Goal: Task Accomplishment & Management: Manage account settings

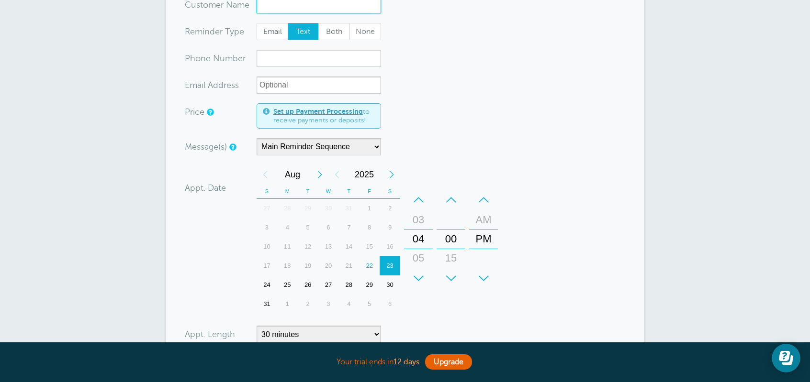
scroll to position [144, 0]
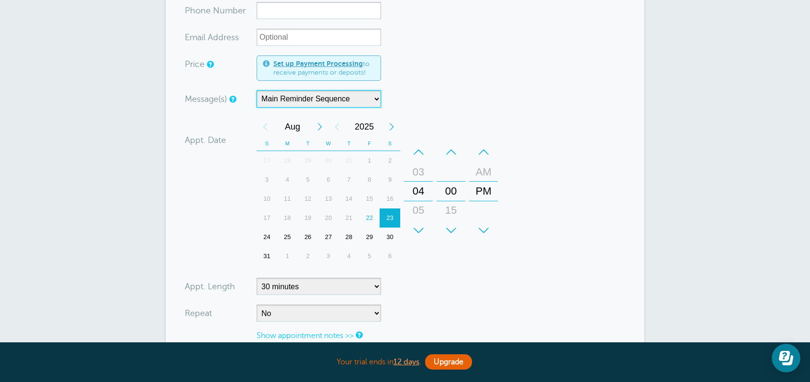
click at [377, 98] on select "Main Reminder Sequence" at bounding box center [319, 98] width 124 height 17
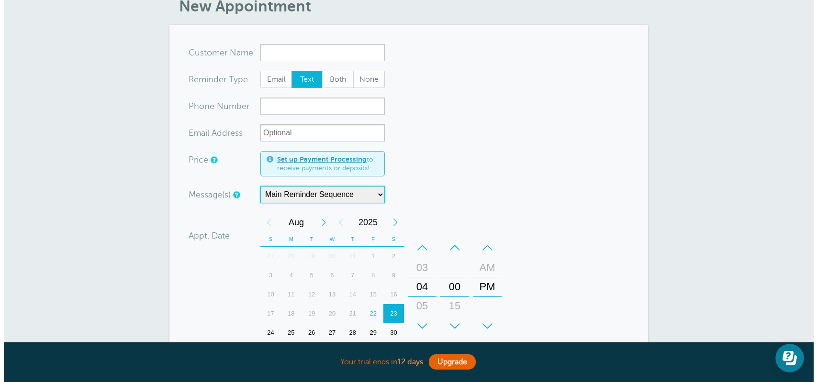
scroll to position [0, 0]
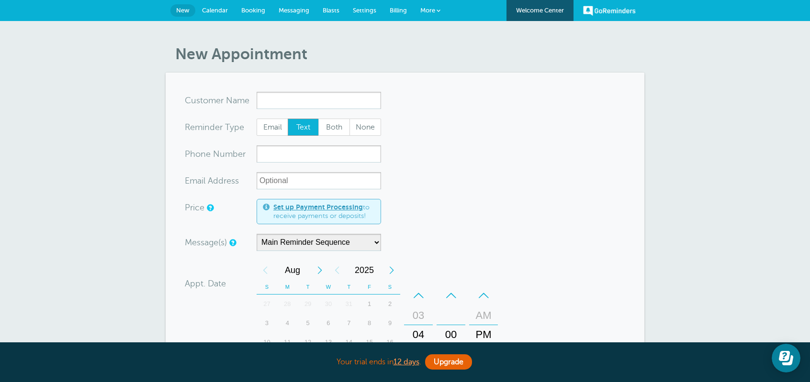
click at [434, 10] on span "More" at bounding box center [427, 10] width 15 height 7
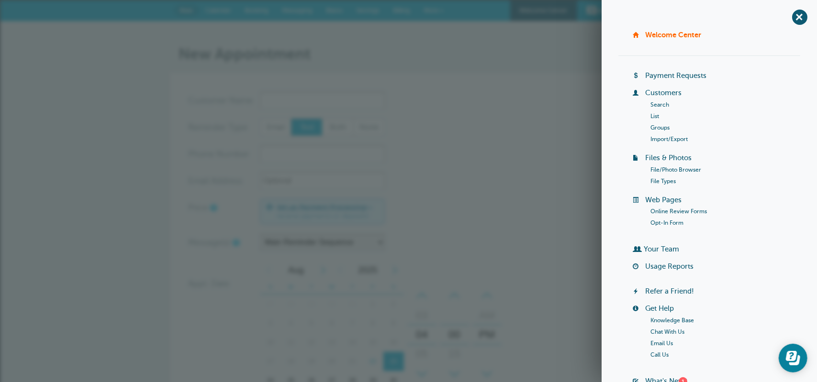
click at [517, 43] on div "New Appointment You are creating a new customer. To use an existing customer se…" at bounding box center [408, 339] width 817 height 637
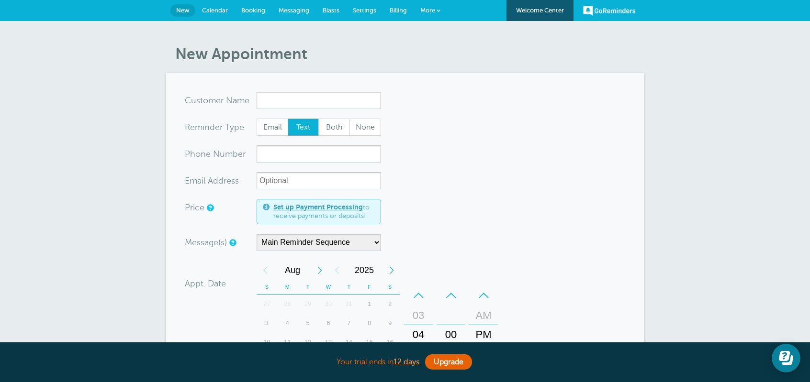
click at [358, 8] on span "Settings" at bounding box center [364, 10] width 23 height 7
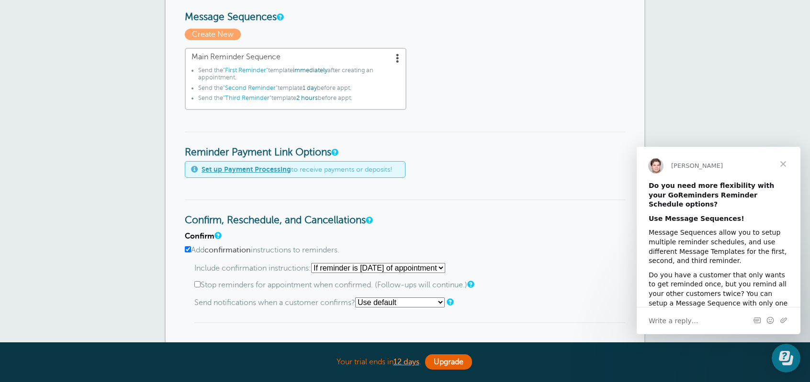
click at [783, 163] on span "Close" at bounding box center [783, 164] width 34 height 34
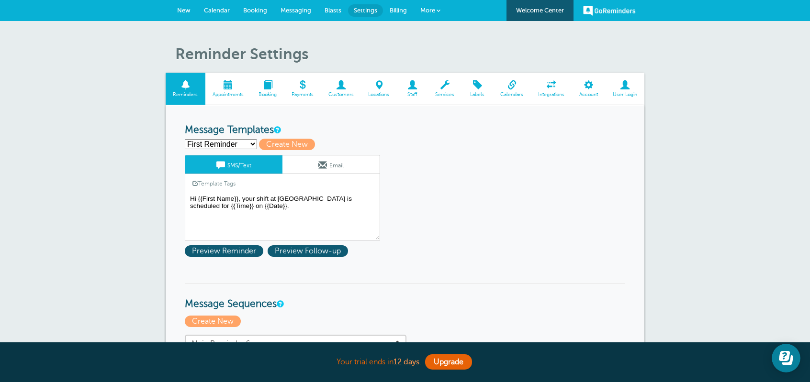
click at [438, 11] on span at bounding box center [438, 11] width 4 height 4
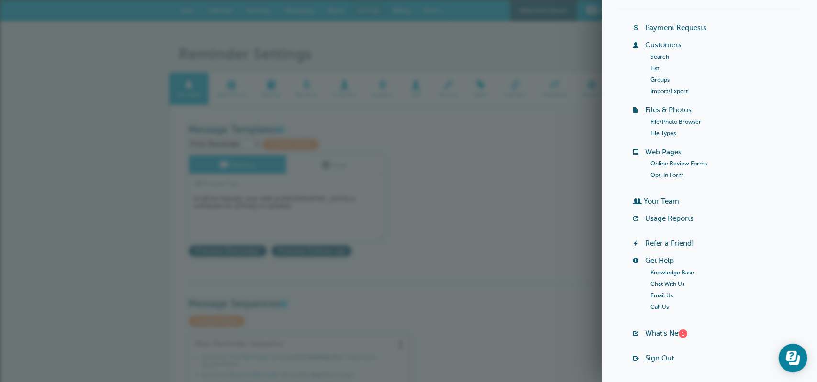
scroll to position [79, 0]
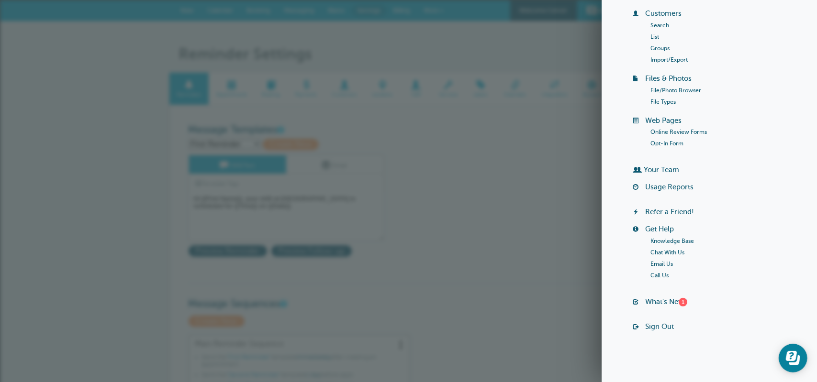
click at [660, 275] on link "Call Us" at bounding box center [660, 275] width 18 height 7
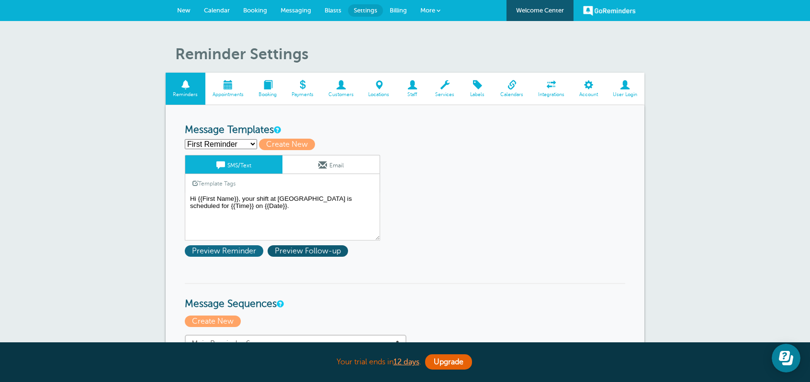
click at [233, 254] on span "Preview Reminder" at bounding box center [224, 251] width 78 height 11
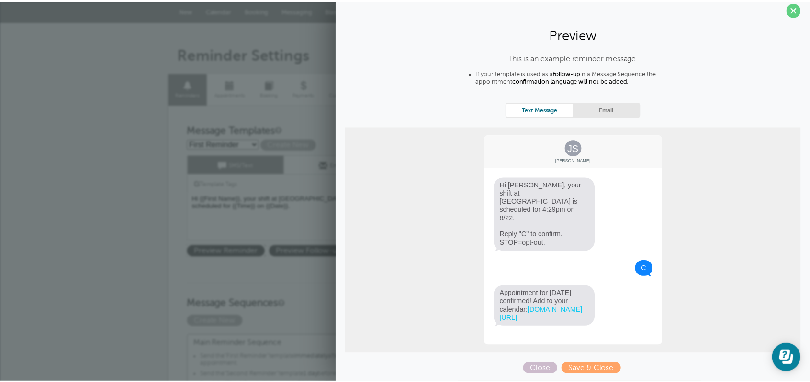
scroll to position [0, 0]
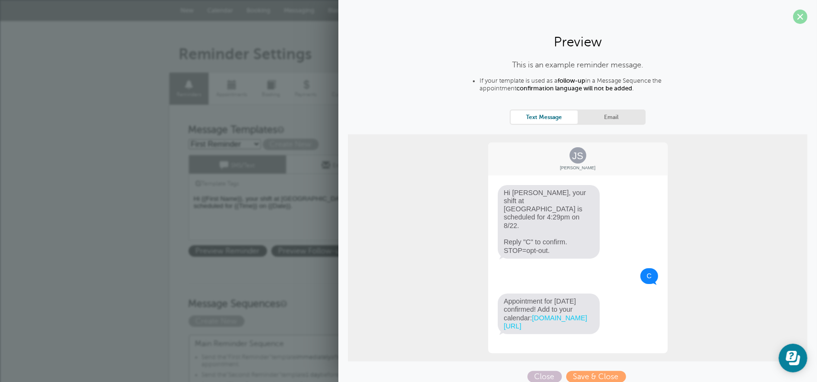
click at [793, 16] on span at bounding box center [800, 17] width 14 height 14
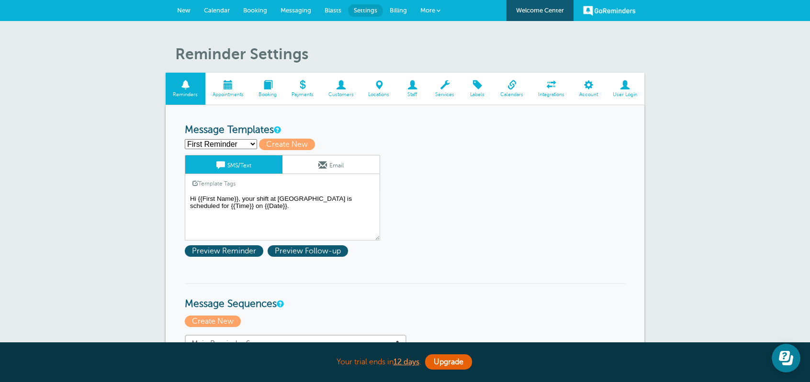
click at [229, 87] on span at bounding box center [228, 84] width 46 height 9
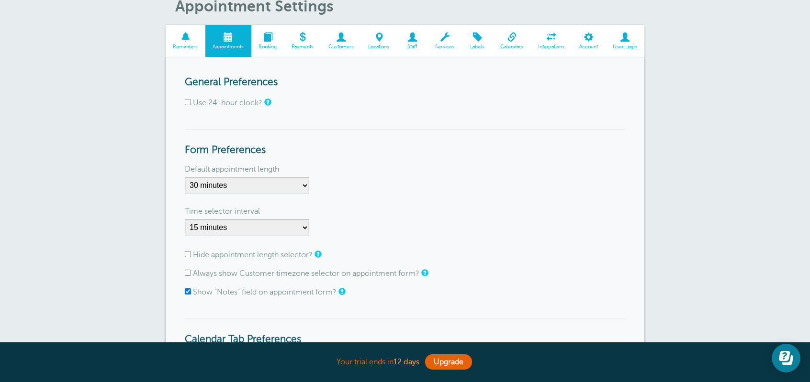
scroll to position [96, 0]
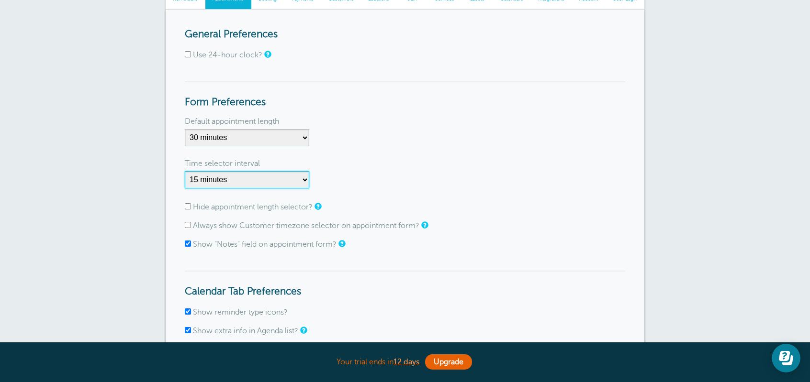
click at [305, 182] on select "1 minute 5 minutes 10 minutes 15 minutes 20 minutes 30 minutes 60 minutes" at bounding box center [247, 179] width 124 height 17
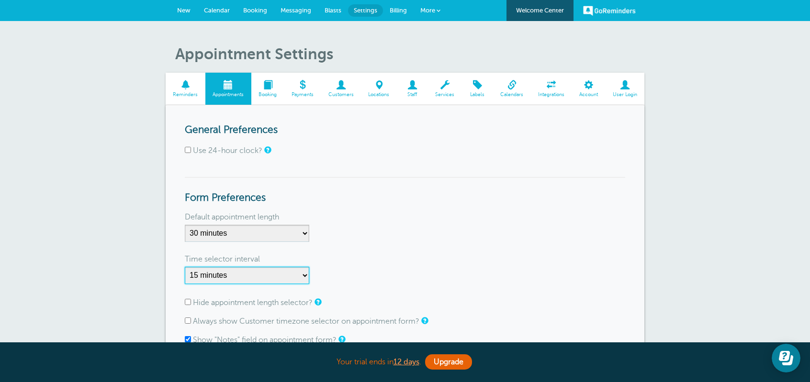
scroll to position [48, 0]
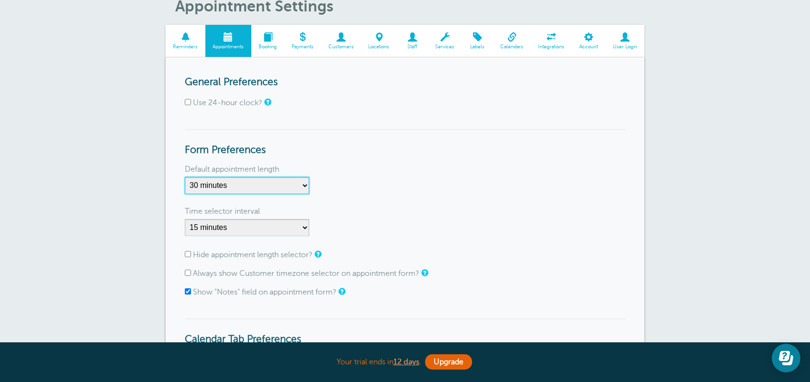
click at [304, 186] on select "5 minutes 10 minutes 15 minutes 20 minutes 25 minutes 30 minutes 35 minutes 40 …" at bounding box center [247, 185] width 124 height 17
select select "240"
click at [185, 177] on select "5 minutes 10 minutes 15 minutes 20 minutes 25 minutes 30 minutes 35 minutes 40 …" at bounding box center [247, 185] width 124 height 17
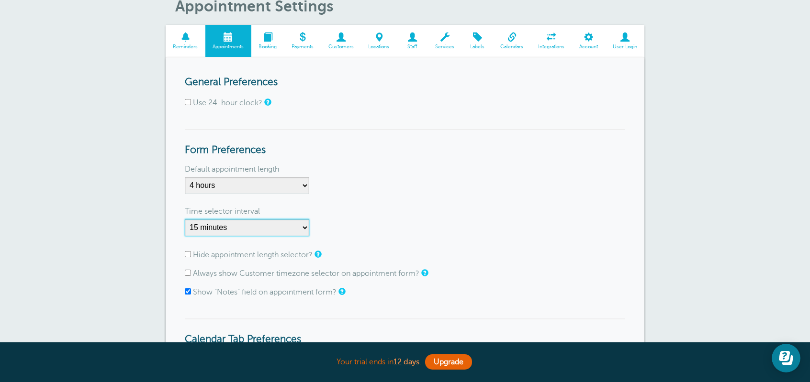
click at [303, 227] on select "1 minute 5 minutes 10 minutes 15 minutes 20 minutes 30 minutes 60 minutes" at bounding box center [247, 227] width 124 height 17
select select "60"
click at [185, 219] on select "1 minute 5 minutes 10 minutes 15 minutes 20 minutes 30 minutes 60 minutes" at bounding box center [247, 227] width 124 height 17
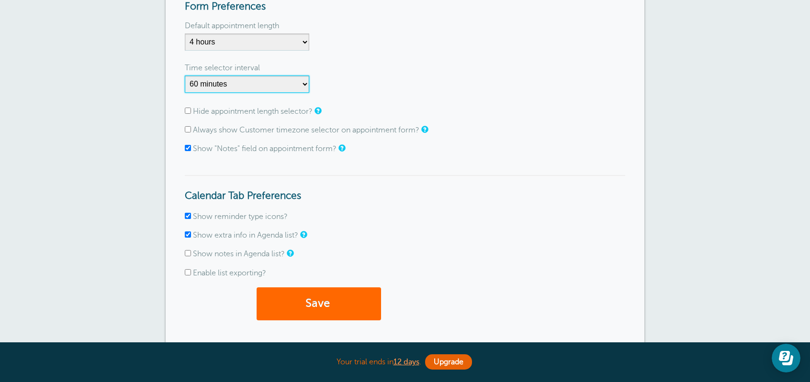
scroll to position [335, 0]
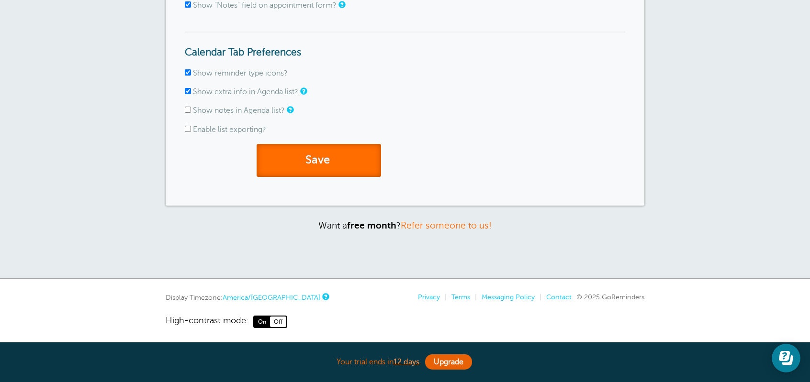
click at [307, 157] on button "Save" at bounding box center [319, 160] width 124 height 33
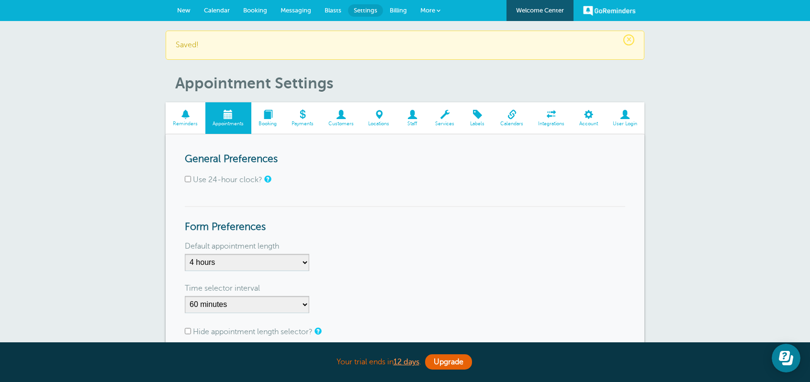
click at [265, 118] on span at bounding box center [267, 114] width 33 height 9
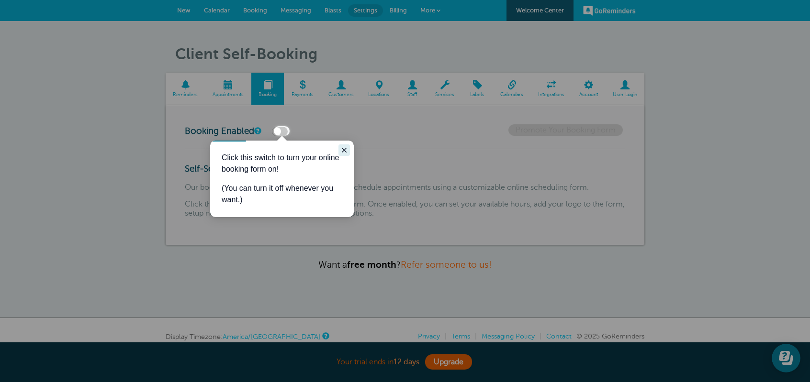
click at [342, 149] on icon "Close guide" at bounding box center [344, 150] width 8 height 8
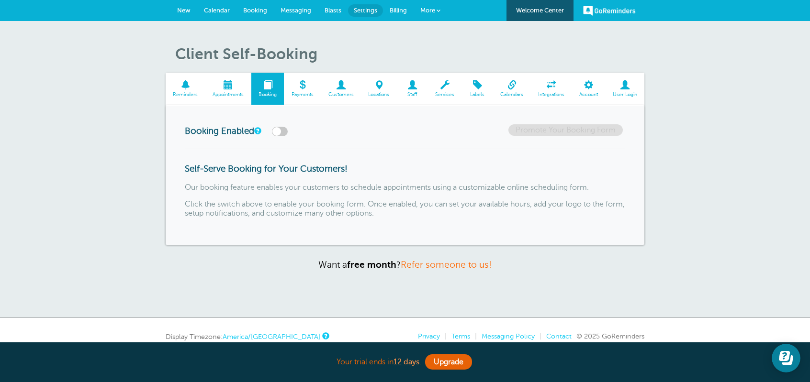
click at [338, 88] on span at bounding box center [341, 84] width 40 height 9
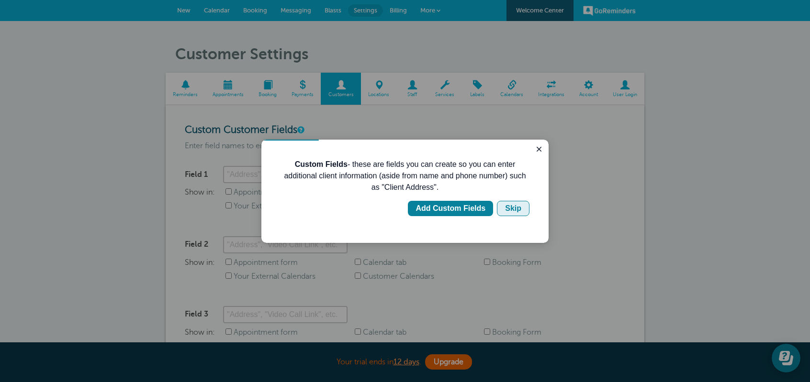
click at [510, 211] on div "Skip" at bounding box center [513, 208] width 16 height 11
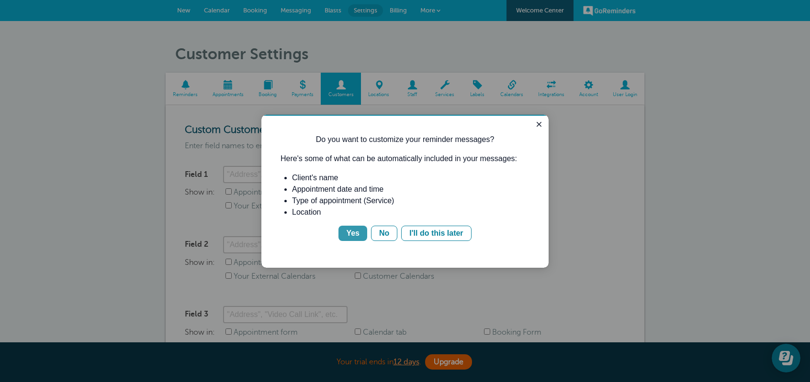
click at [351, 236] on div "Yes" at bounding box center [352, 233] width 13 height 11
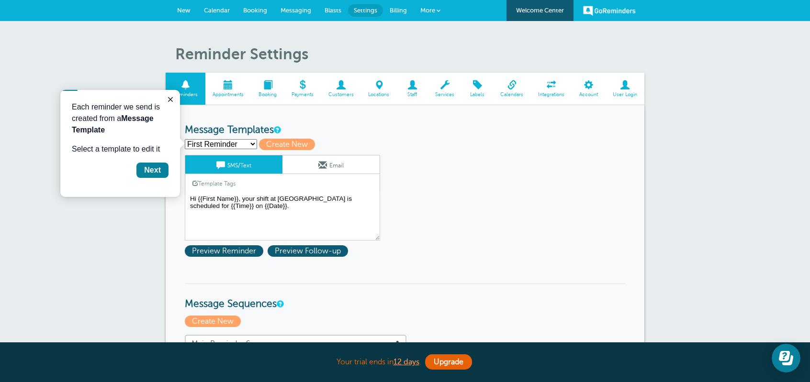
click at [343, 88] on span at bounding box center [341, 84] width 40 height 9
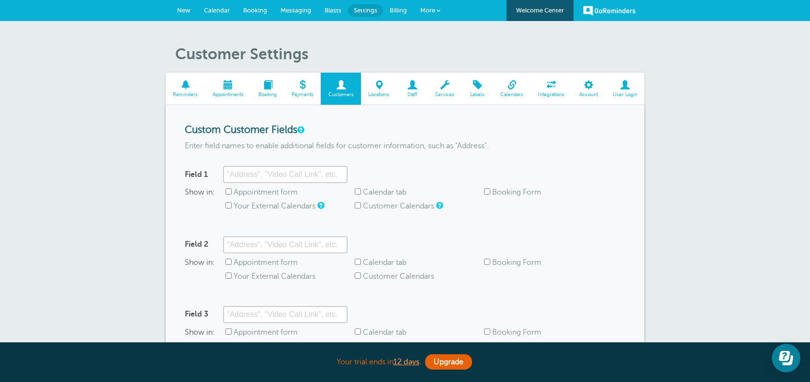
click at [378, 86] on span at bounding box center [379, 84] width 36 height 9
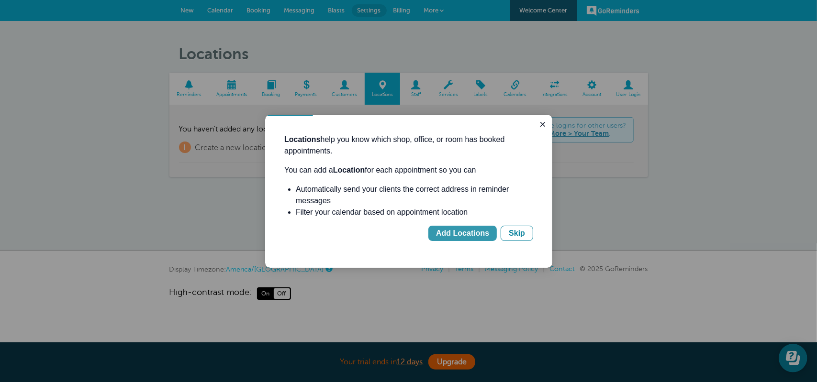
click at [459, 236] on div "Add Locations" at bounding box center [462, 232] width 53 height 11
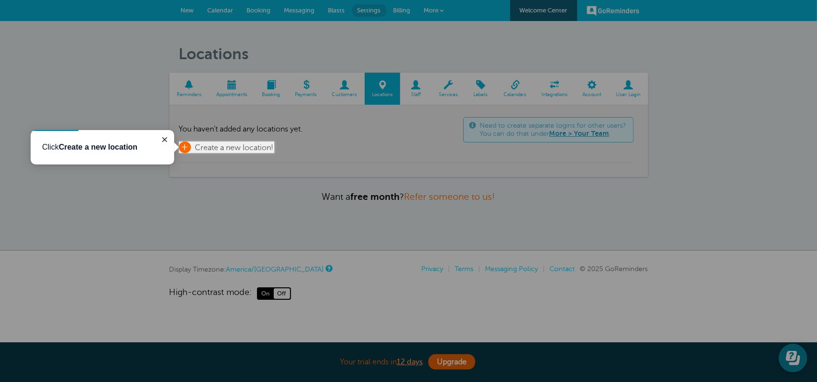
click at [186, 148] on span "+" at bounding box center [185, 147] width 12 height 11
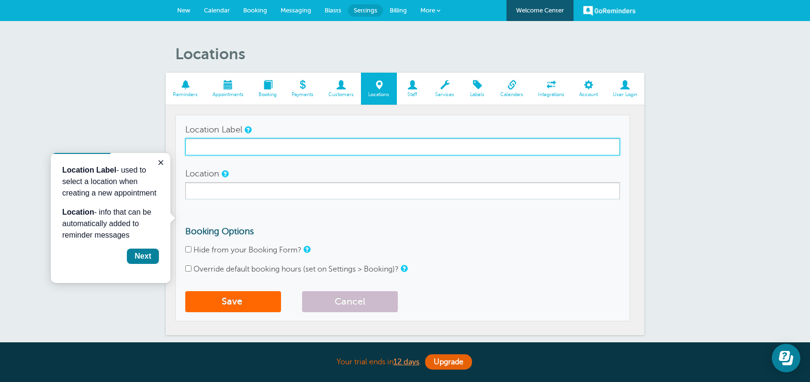
click at [194, 146] on input "Location Label" at bounding box center [402, 146] width 435 height 17
type input "[GEOGRAPHIC_DATA]"
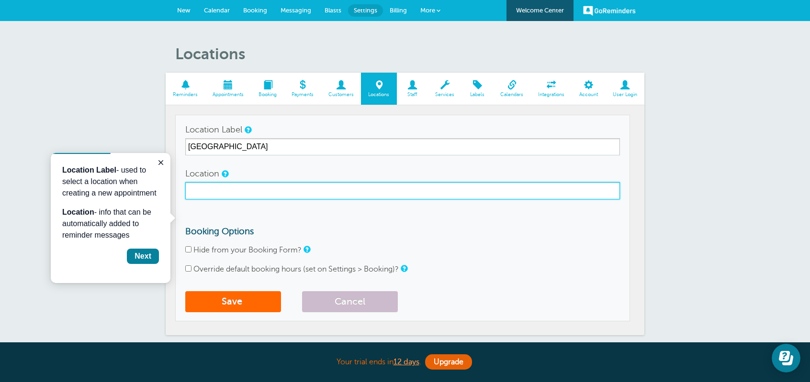
click at [191, 185] on input "Location" at bounding box center [402, 190] width 435 height 17
type input "5001 S-I35 AUSTIN ROOMS 203/204/205"
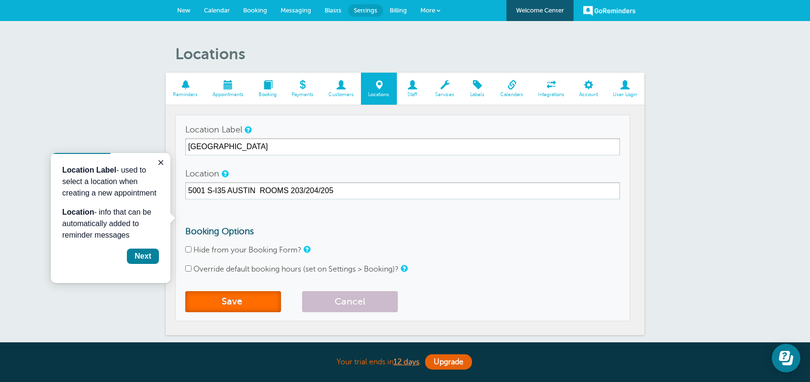
click at [242, 303] on button "Save" at bounding box center [233, 301] width 96 height 21
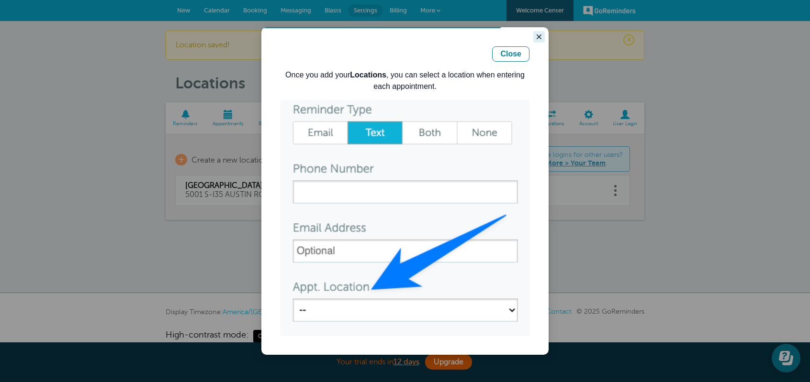
click at [538, 34] on icon "Close guide" at bounding box center [539, 37] width 8 height 8
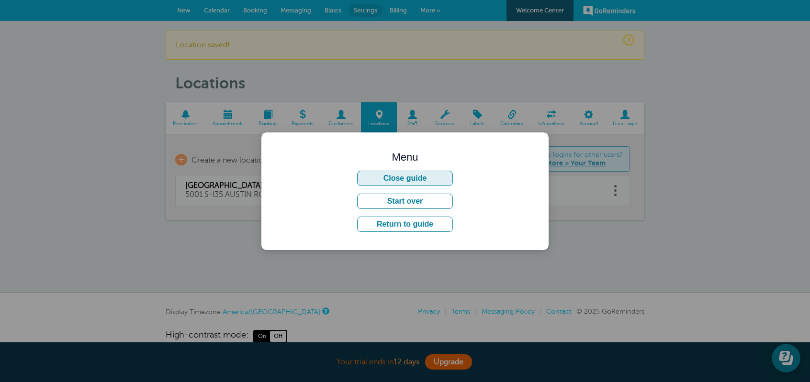
click at [403, 179] on button "Close guide" at bounding box center [405, 178] width 96 height 15
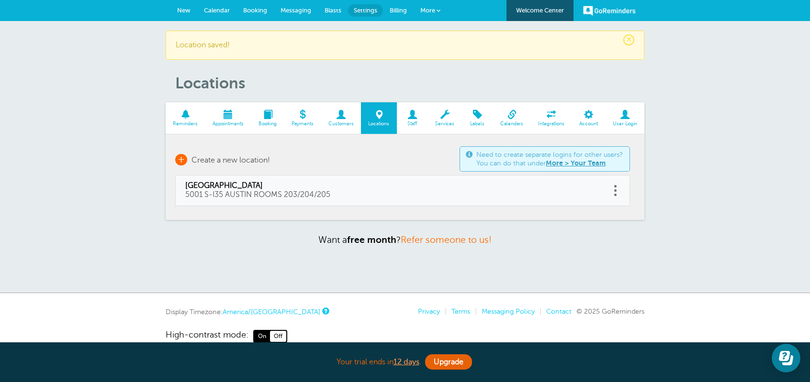
click at [179, 158] on span "+" at bounding box center [181, 159] width 12 height 11
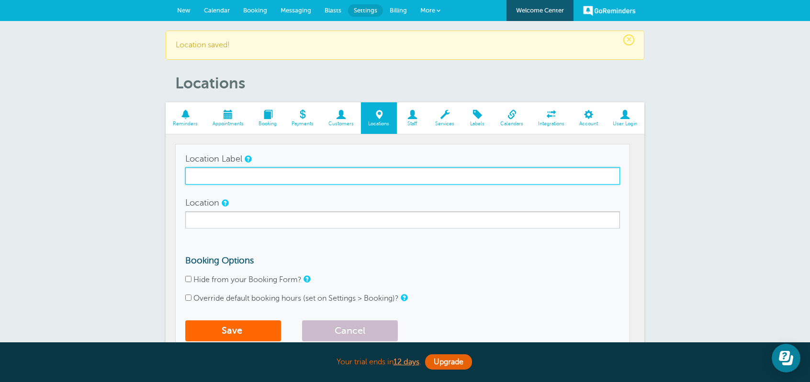
click at [189, 181] on input "Location Label" at bounding box center [402, 176] width 435 height 17
type input "[GEOGRAPHIC_DATA]"
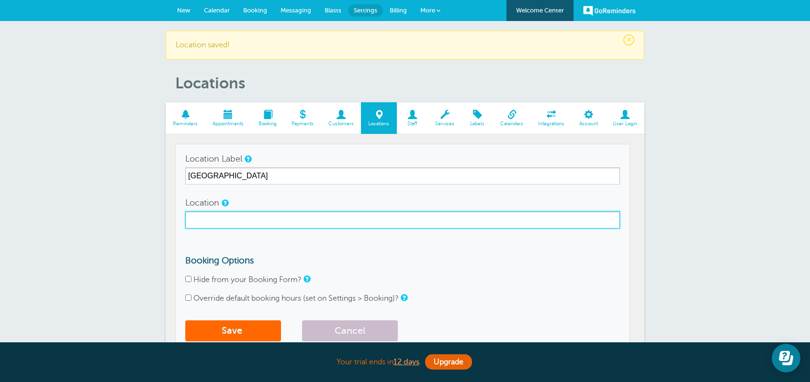
click at [201, 217] on input "Location" at bounding box center [402, 220] width 435 height 17
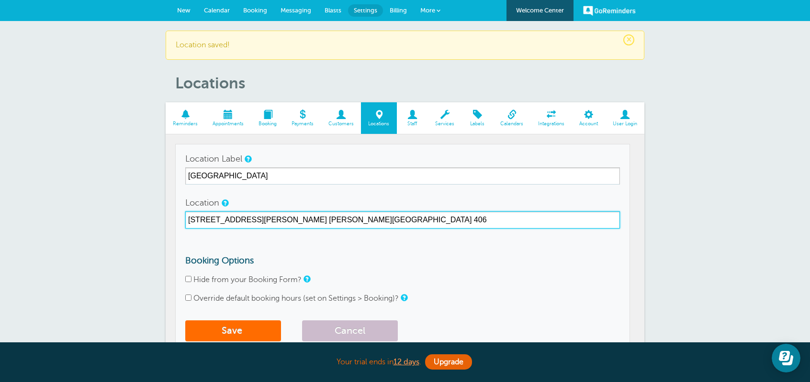
type input "[STREET_ADDRESS][PERSON_NAME] [PERSON_NAME][GEOGRAPHIC_DATA] 406"
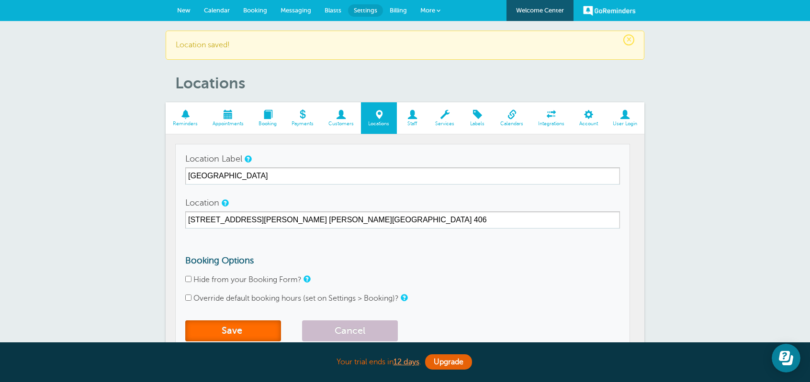
click at [234, 334] on button "Save" at bounding box center [233, 331] width 96 height 21
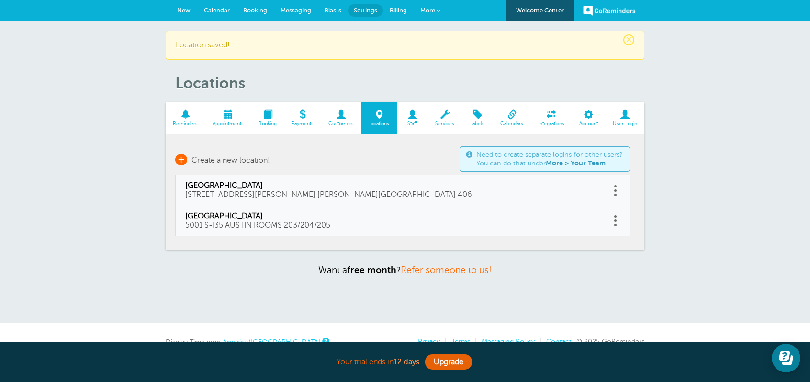
click at [182, 158] on span "+" at bounding box center [181, 159] width 12 height 11
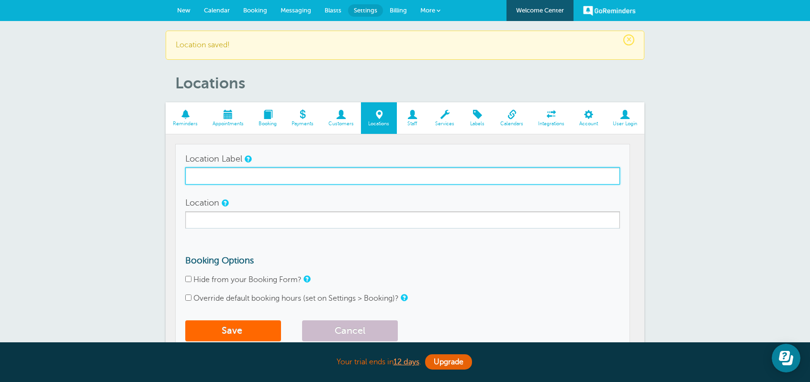
click at [186, 173] on input "Location Label" at bounding box center [402, 176] width 435 height 17
type input "[GEOGRAPHIC_DATA]"
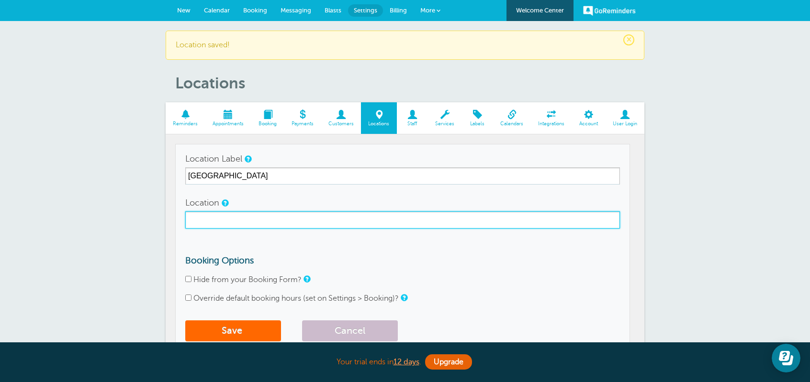
click at [190, 215] on input "Location" at bounding box center [402, 220] width 435 height 17
type input "[STREET_ADDRESS] AUSTIN ROOMS 316/317"
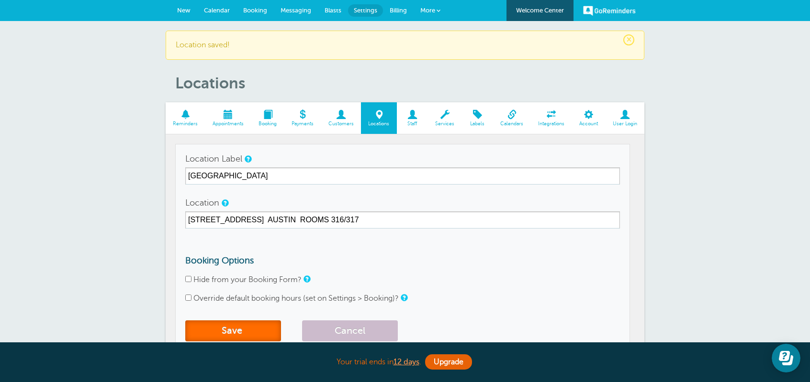
click at [222, 331] on button "Save" at bounding box center [233, 331] width 96 height 21
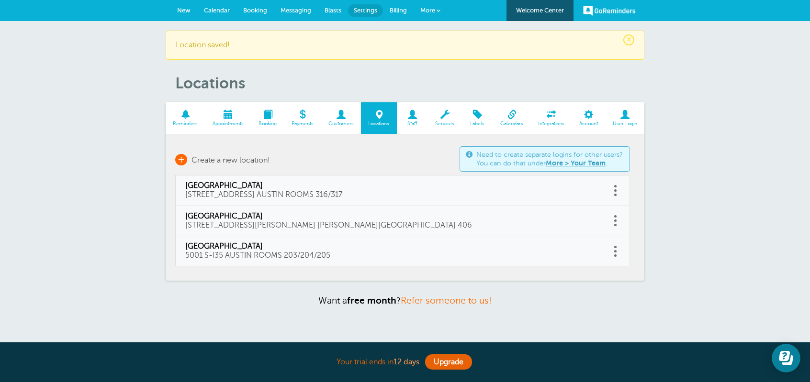
click at [179, 159] on span "+" at bounding box center [181, 159] width 12 height 11
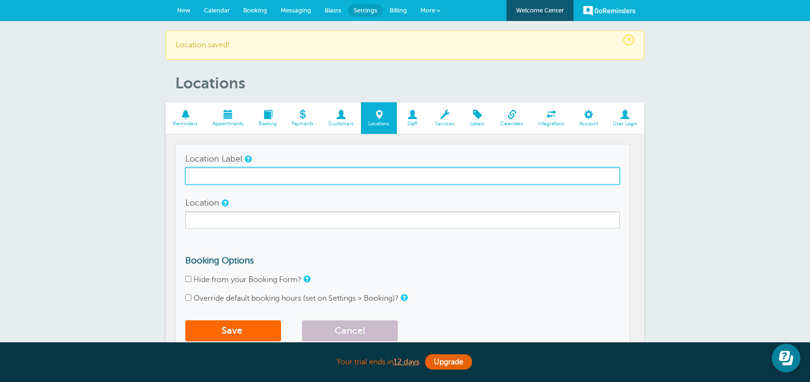
drag, startPoint x: 198, startPoint y: 178, endPoint x: 189, endPoint y: 173, distance: 10.5
click at [197, 177] on input "Location Label" at bounding box center [402, 176] width 435 height 17
type input "[DEMOGRAPHIC_DATA][GEOGRAPHIC_DATA]"
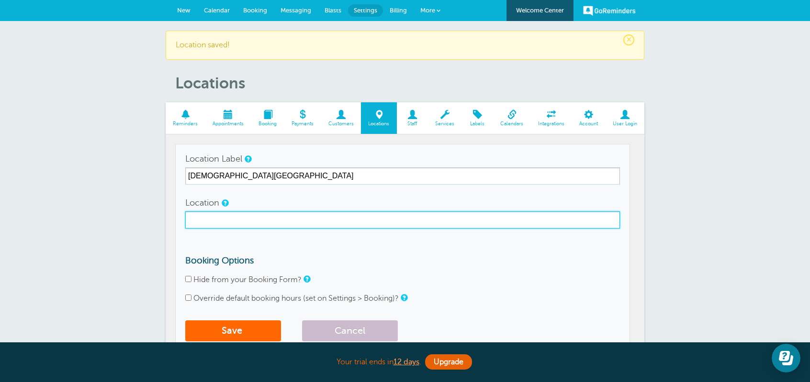
click at [217, 221] on input "Location" at bounding box center [402, 220] width 435 height 17
type input "1414 SW HK DODGE LOOP TEMPLE ROOMS 201/202/203"
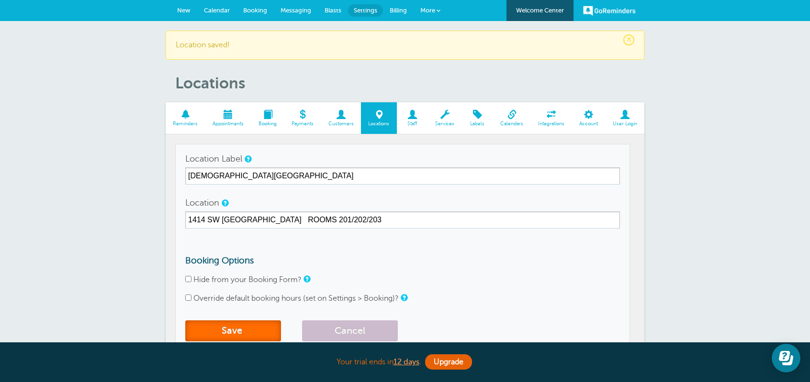
click at [224, 333] on button "Save" at bounding box center [233, 331] width 96 height 21
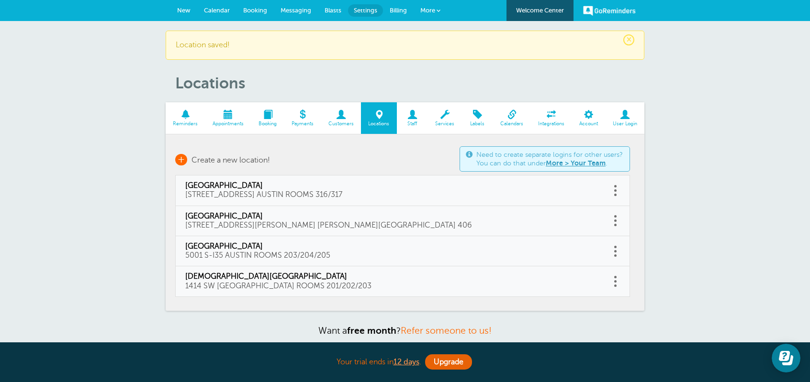
click at [181, 158] on span "+" at bounding box center [181, 159] width 12 height 11
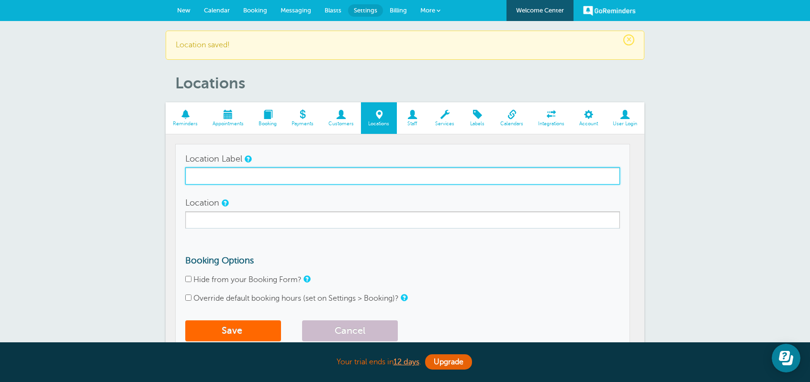
click at [194, 173] on input "Location Label" at bounding box center [402, 176] width 435 height 17
type input "WACO COMFORT INN"
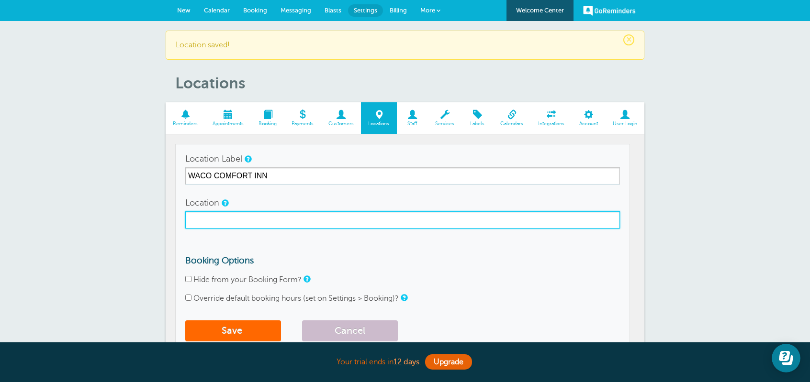
click at [194, 220] on input "Location" at bounding box center [402, 220] width 435 height 17
type input "6808 WOODWAY DR. WACO/WOODWAY ROOMS 332/334/335"
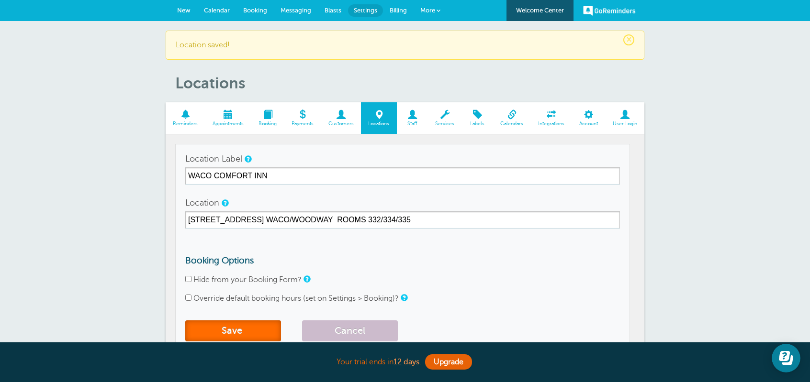
click at [210, 334] on button "Save" at bounding box center [233, 331] width 96 height 21
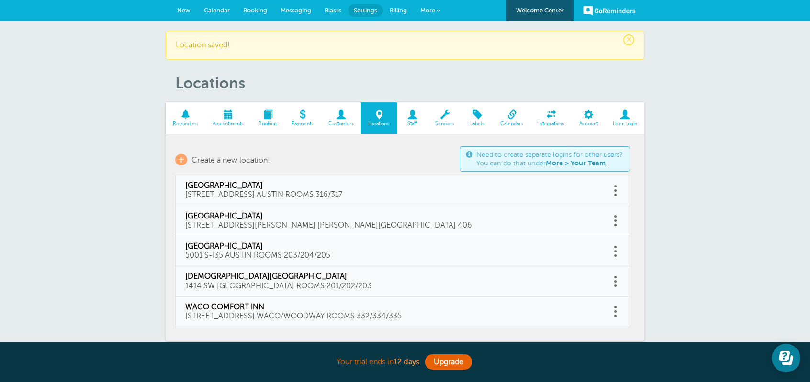
click at [411, 113] on span at bounding box center [412, 114] width 31 height 9
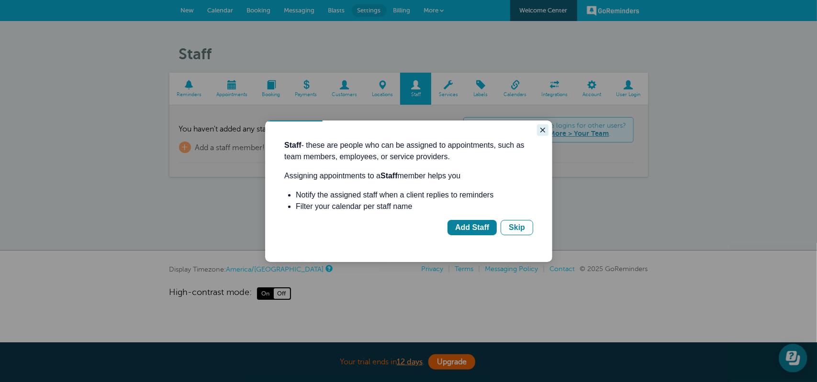
click at [542, 130] on icon "Close guide" at bounding box center [542, 129] width 5 height 5
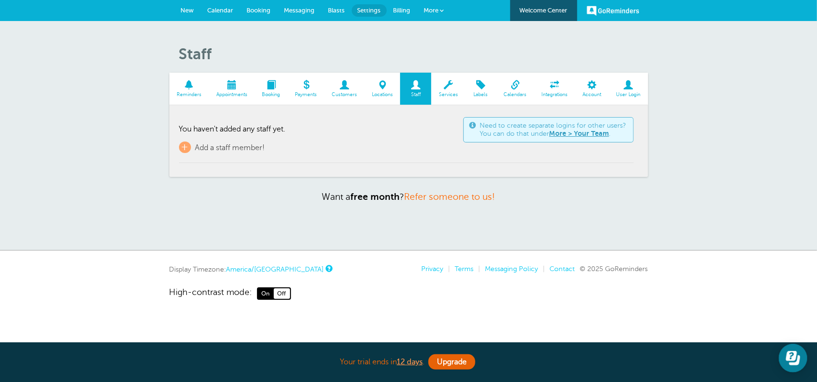
click at [515, 87] on span at bounding box center [515, 84] width 38 height 9
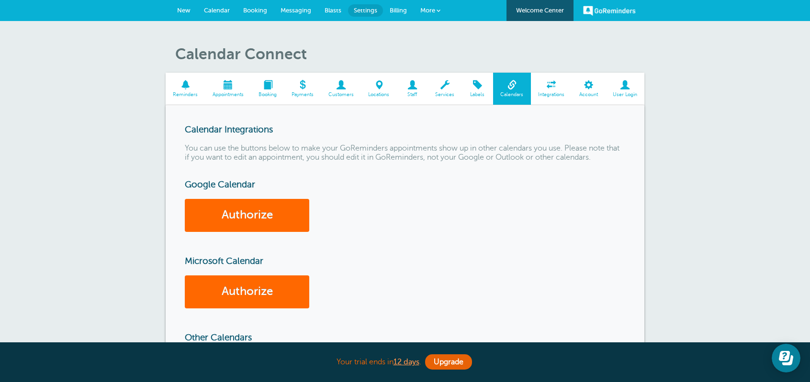
click at [551, 86] on span at bounding box center [551, 84] width 41 height 9
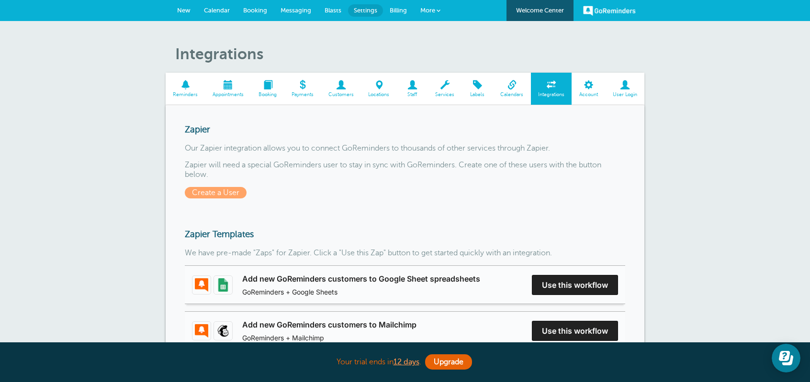
click at [226, 87] on span at bounding box center [228, 84] width 46 height 9
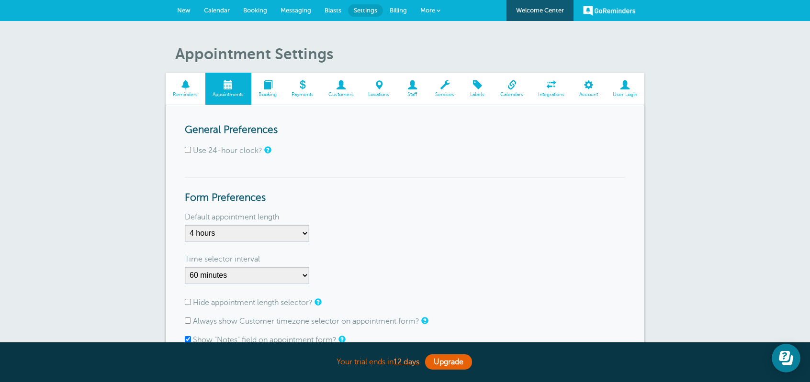
click at [268, 88] on span at bounding box center [267, 84] width 33 height 9
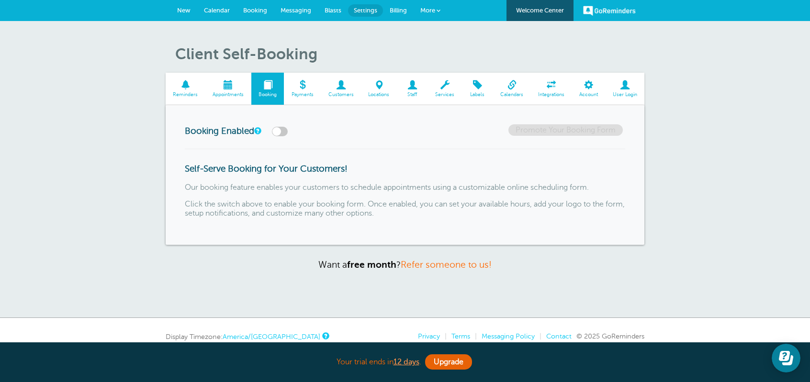
click at [341, 90] on span at bounding box center [341, 84] width 40 height 9
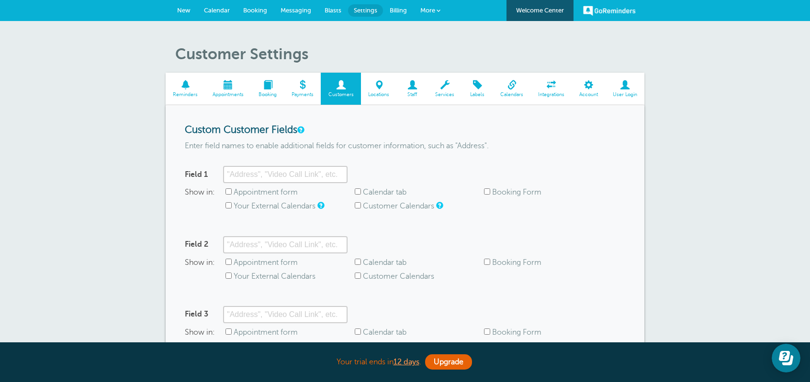
click at [185, 92] on span "Reminders" at bounding box center [185, 95] width 30 height 6
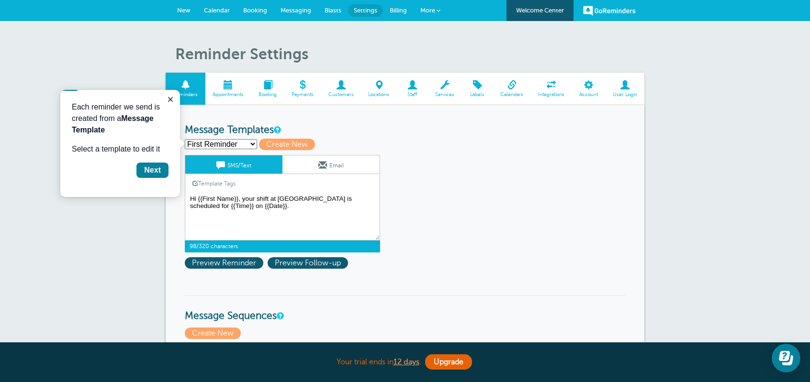
click at [242, 199] on textarea "Hi {{First Name}}, your shift at [GEOGRAPHIC_DATA] is scheduled for {{Time}} on…" at bounding box center [282, 217] width 195 height 48
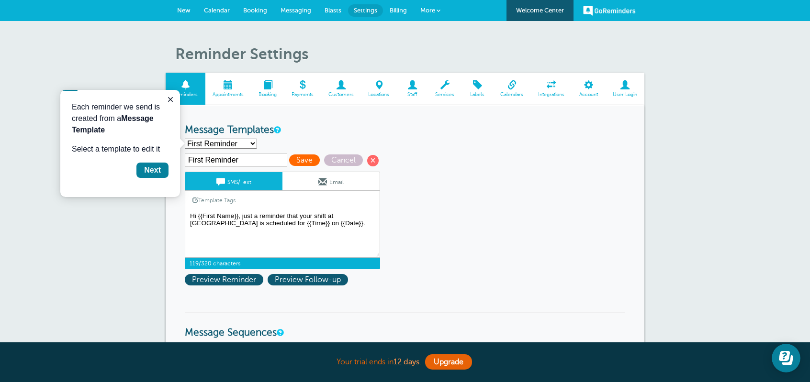
type textarea "Hi {{First Name}}, just a reminder that your shift at [GEOGRAPHIC_DATA] is sche…"
click at [300, 160] on span "Save" at bounding box center [304, 160] width 31 height 11
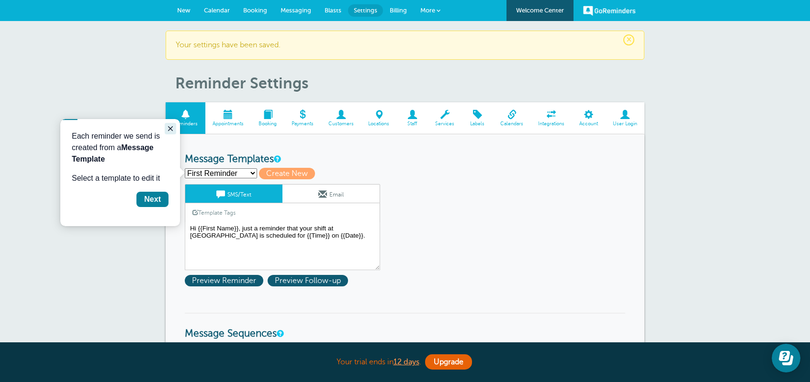
click at [171, 129] on icon "Close guide" at bounding box center [171, 129] width 8 height 8
